Goal: Entertainment & Leisure: Consume media (video, audio)

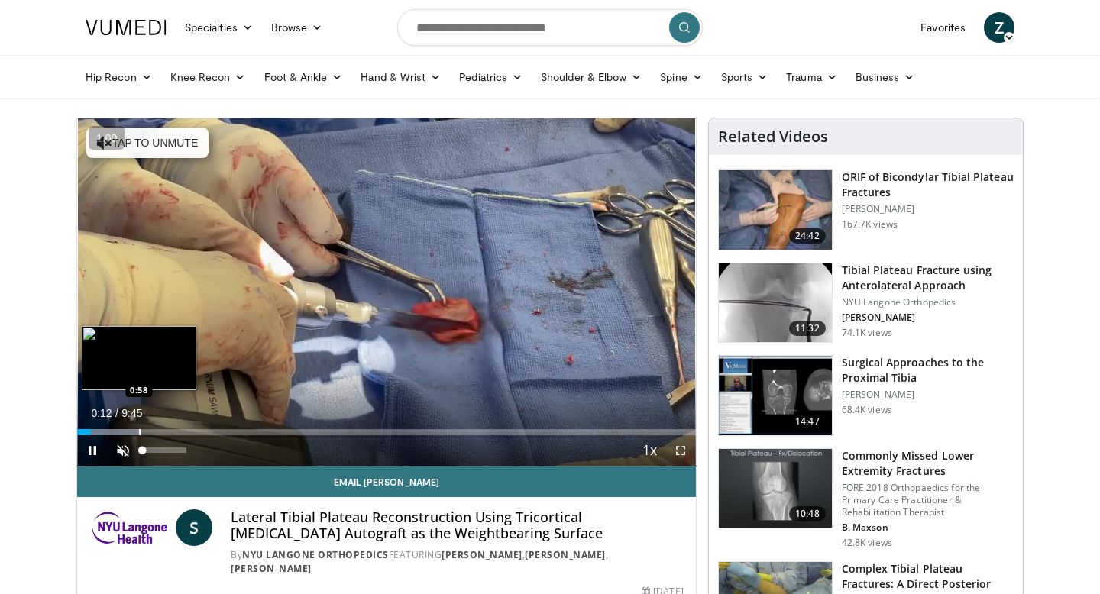
click at [139, 435] on div "Progress Bar" at bounding box center [140, 432] width 2 height 6
click at [155, 428] on div "Loaded : 10.15% 0:51 1:13" at bounding box center [386, 428] width 619 height 15
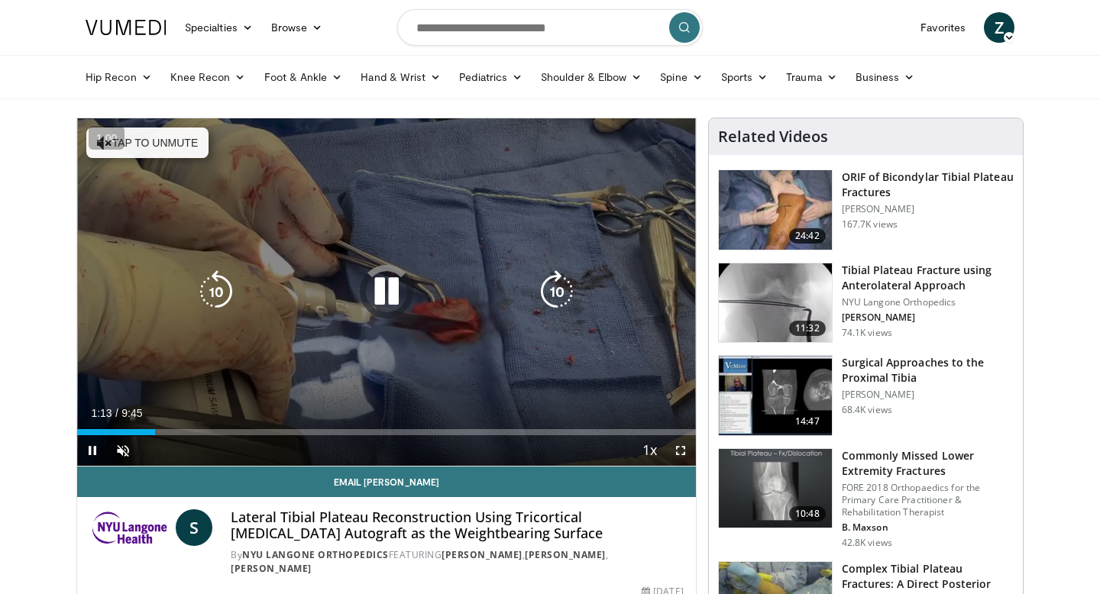
click at [200, 425] on video-js "**********" at bounding box center [386, 292] width 619 height 348
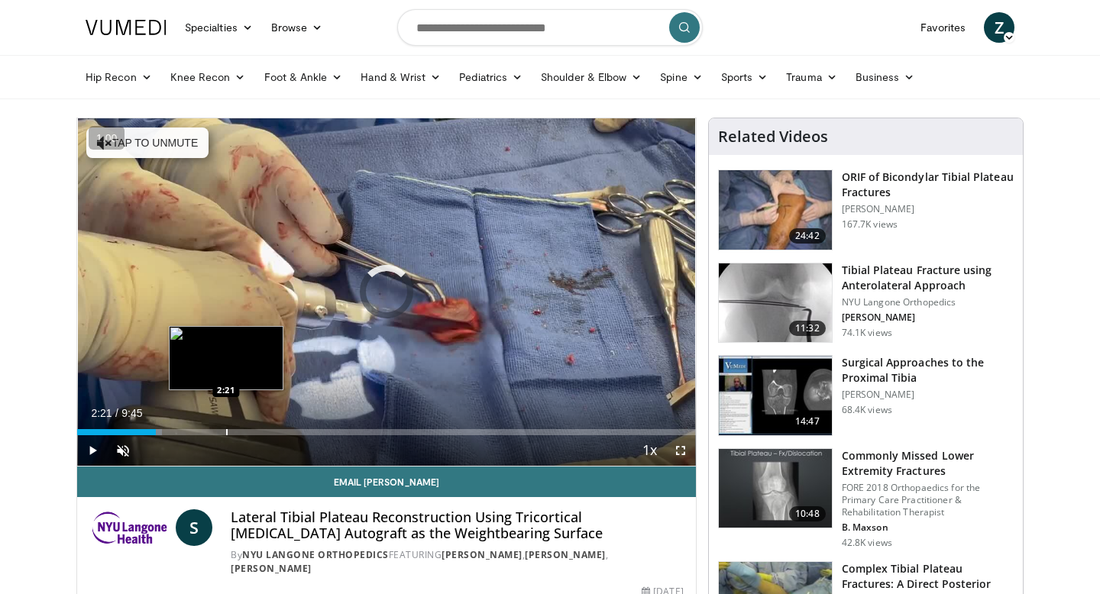
click at [226, 429] on div "Progress Bar" at bounding box center [227, 432] width 2 height 6
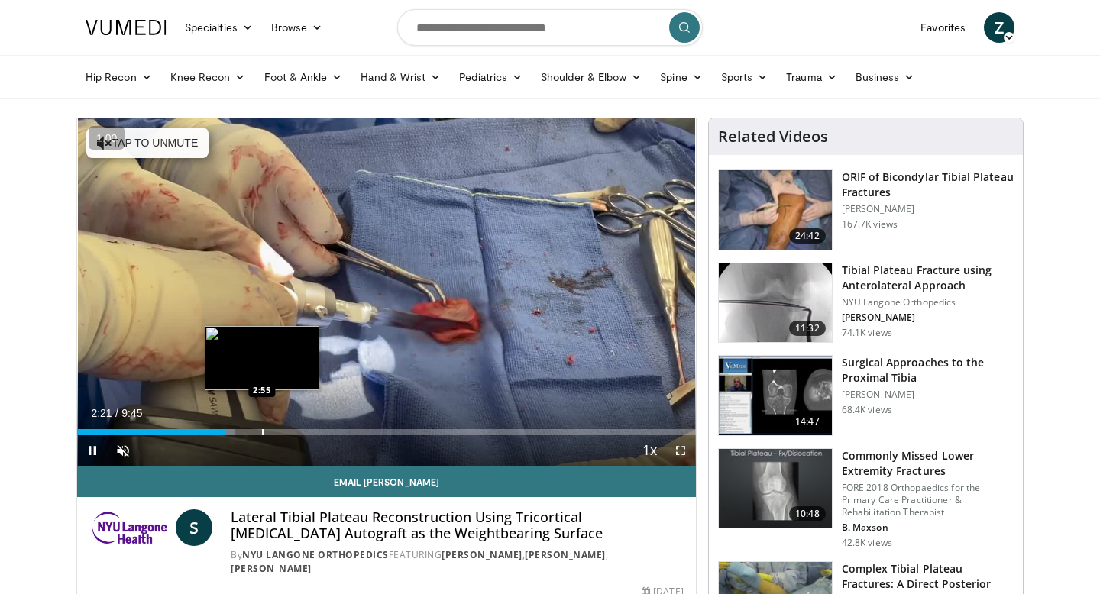
click at [262, 429] on div "Progress Bar" at bounding box center [263, 432] width 2 height 6
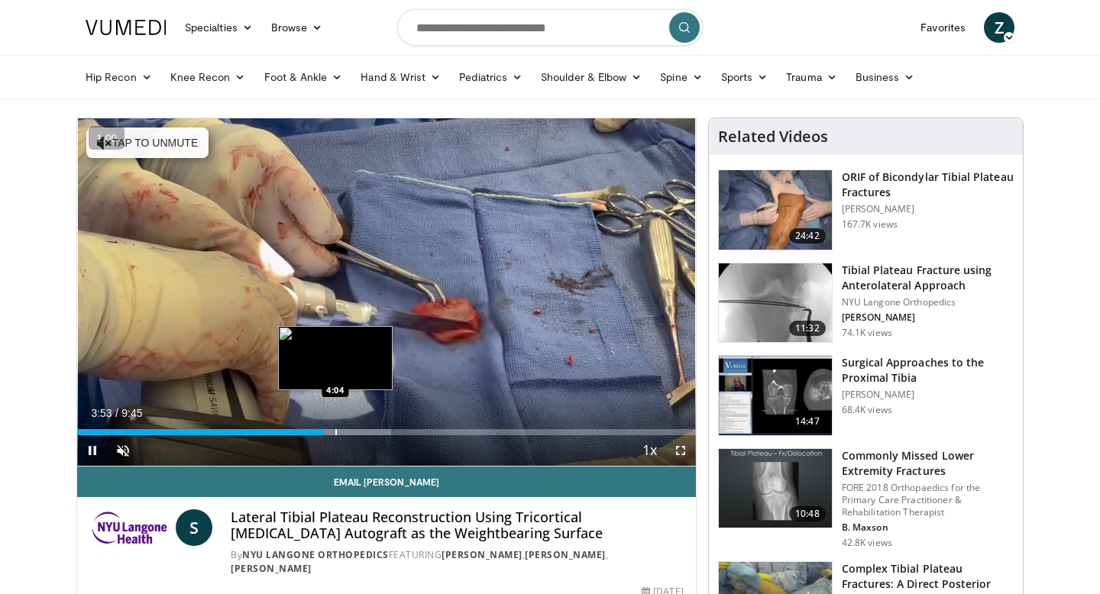
click at [335, 428] on div "Loaded : 50.78% 3:53 4:04" at bounding box center [386, 428] width 619 height 15
click at [349, 428] on div "Loaded : 51.26% 4:04 4:17" at bounding box center [386, 428] width 619 height 15
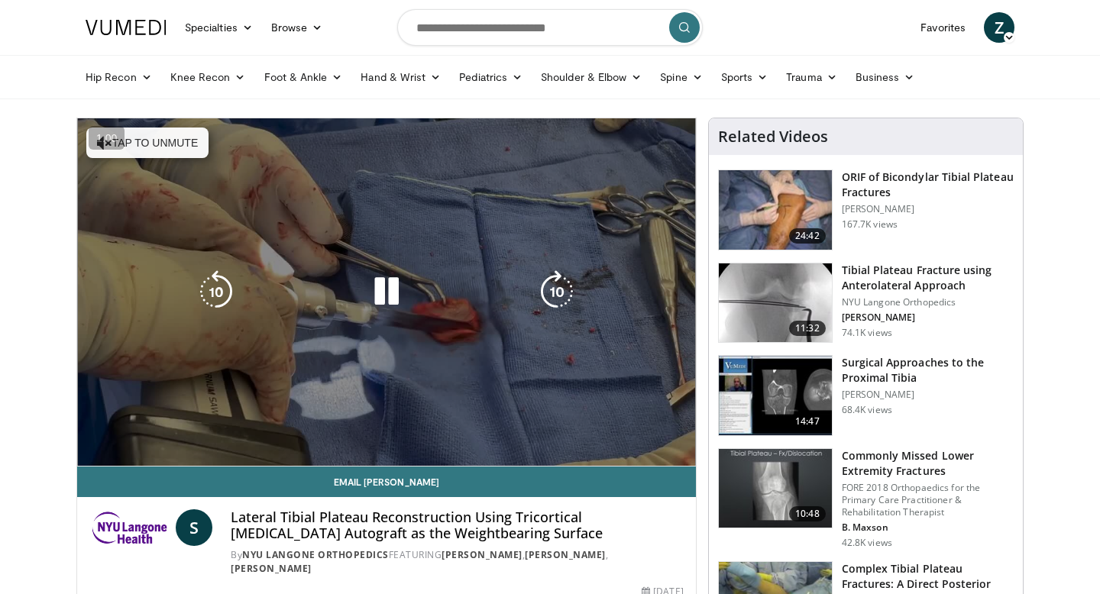
click at [360, 428] on video-js "**********" at bounding box center [386, 292] width 619 height 348
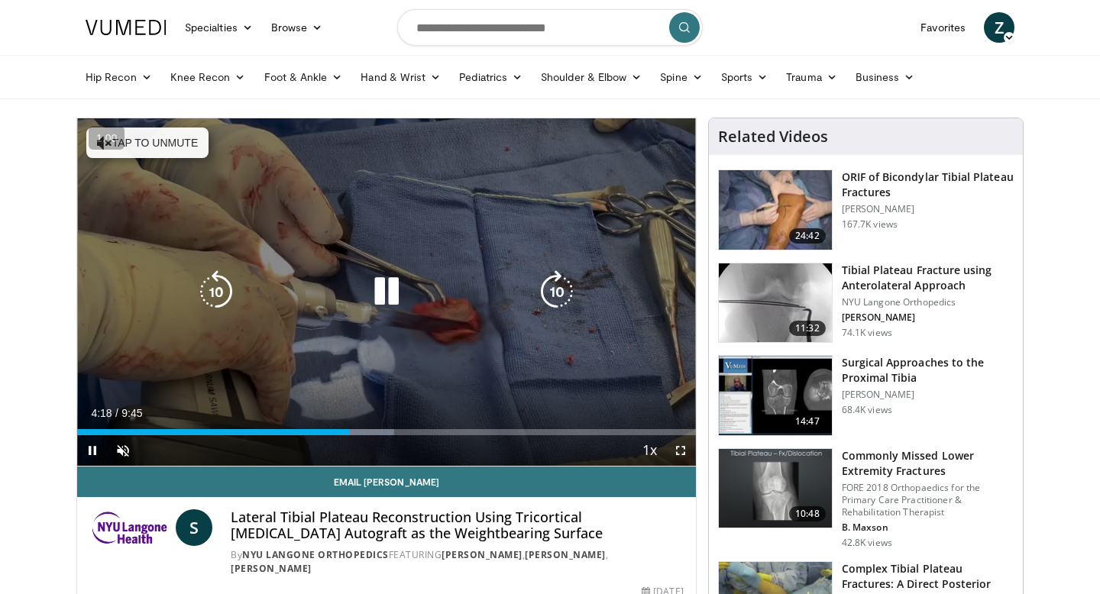
click at [376, 429] on div "Progress Bar" at bounding box center [355, 432] width 77 height 6
click at [290, 257] on div "10 seconds Tap to unmute" at bounding box center [386, 292] width 619 height 348
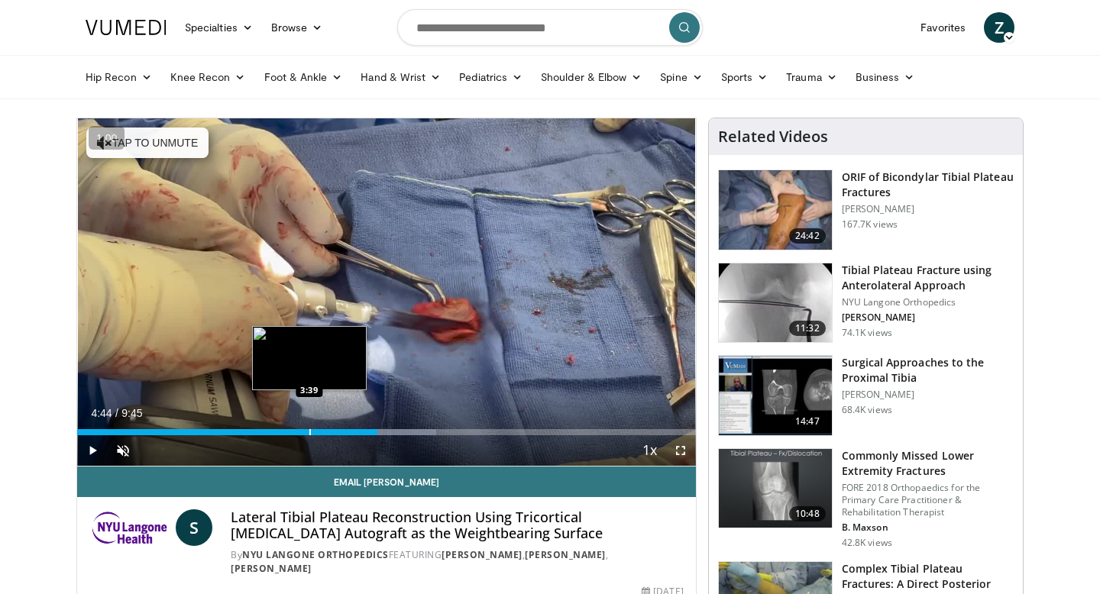
click at [309, 424] on div "Loaded : 58.09% 4:44 3:39" at bounding box center [386, 428] width 619 height 15
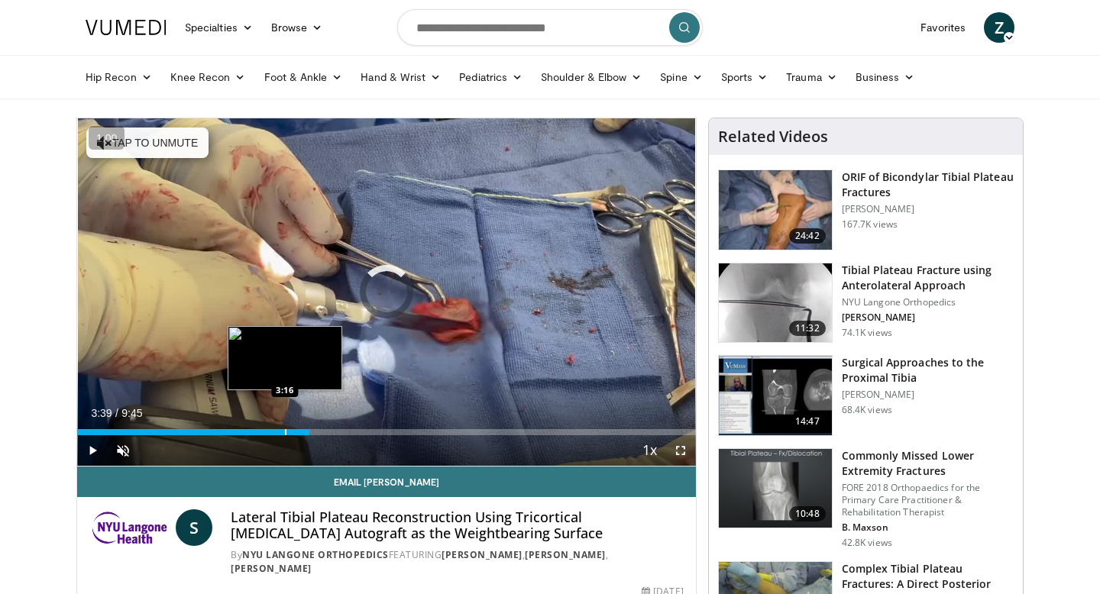
click at [285, 431] on div "Progress Bar" at bounding box center [286, 432] width 2 height 6
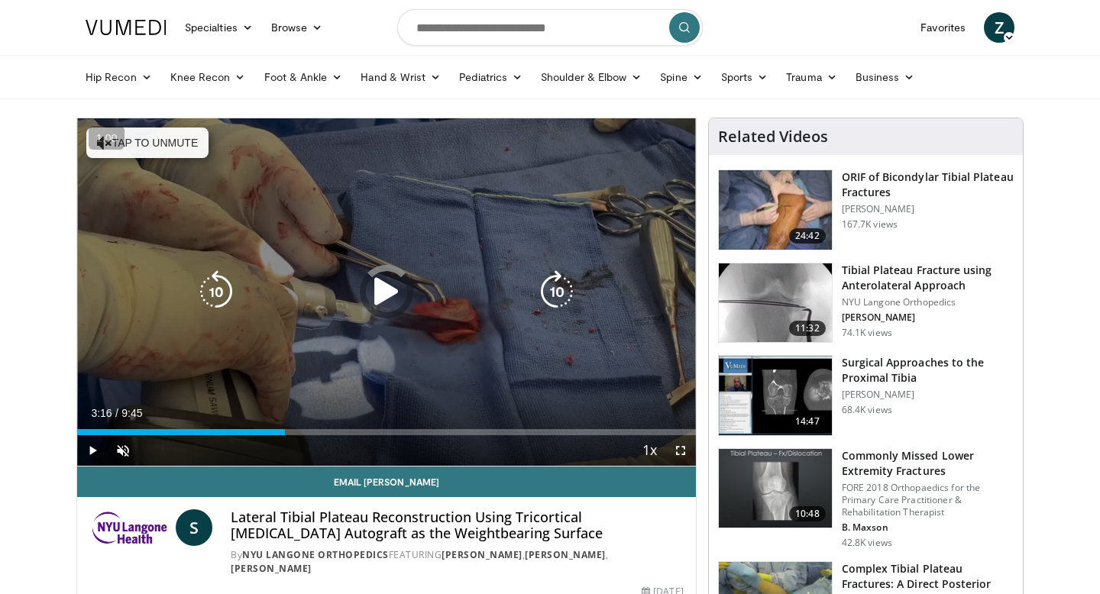
click at [283, 341] on div "10 seconds Tap to unmute" at bounding box center [386, 292] width 619 height 348
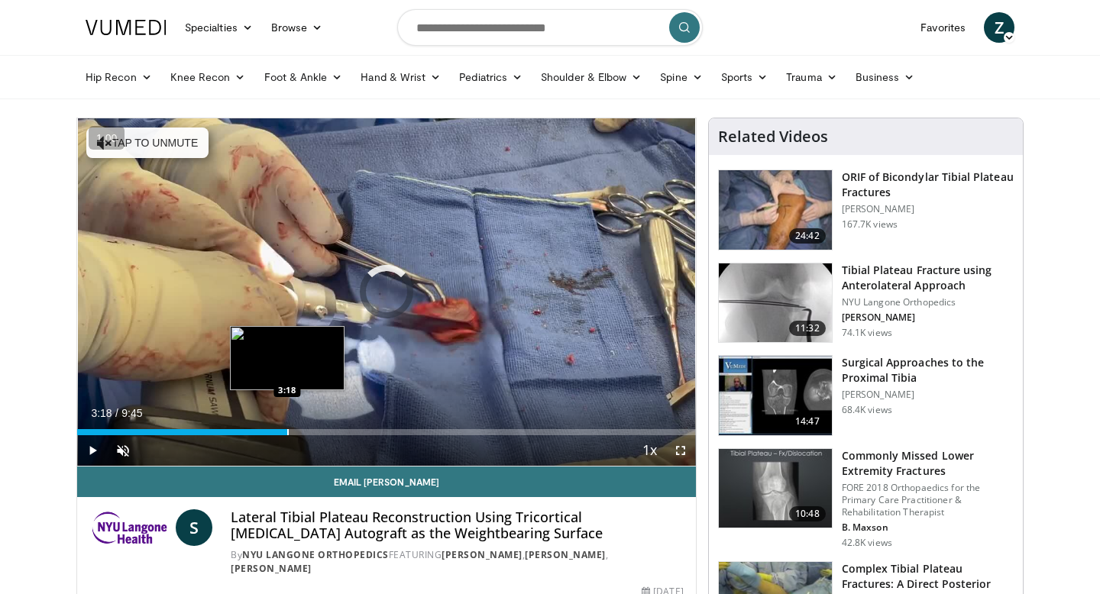
click at [287, 430] on div "Progress Bar" at bounding box center [288, 432] width 2 height 6
click at [295, 430] on div "Progress Bar" at bounding box center [296, 432] width 2 height 6
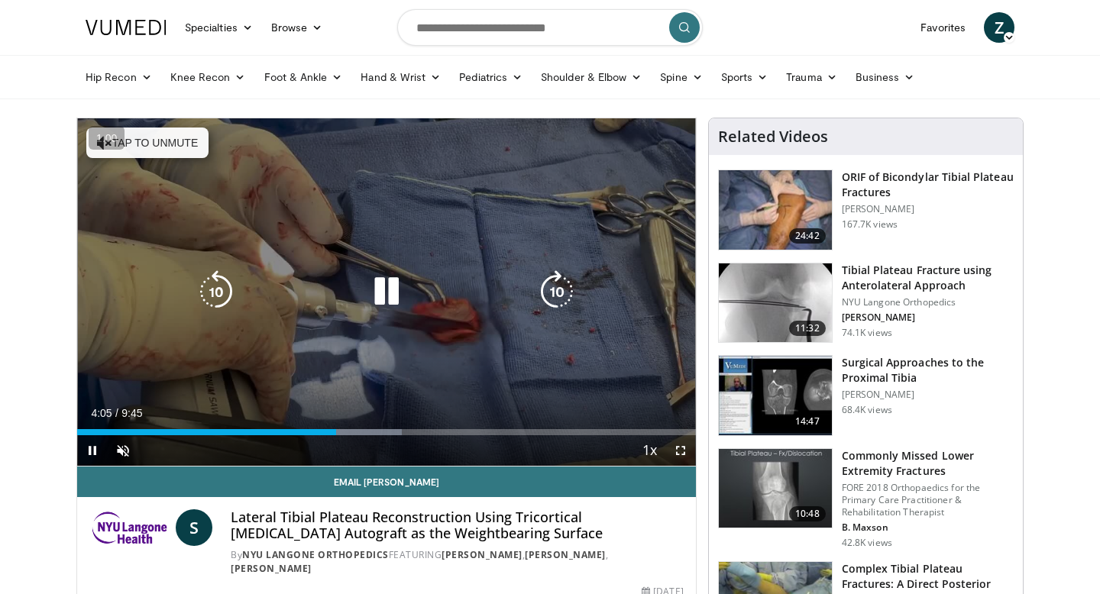
click at [387, 286] on icon "Video Player" at bounding box center [386, 291] width 43 height 43
click at [385, 306] on icon "Video Player" at bounding box center [386, 291] width 43 height 43
click at [384, 305] on icon "Video Player" at bounding box center [386, 291] width 43 height 43
